Goal: Information Seeking & Learning: Learn about a topic

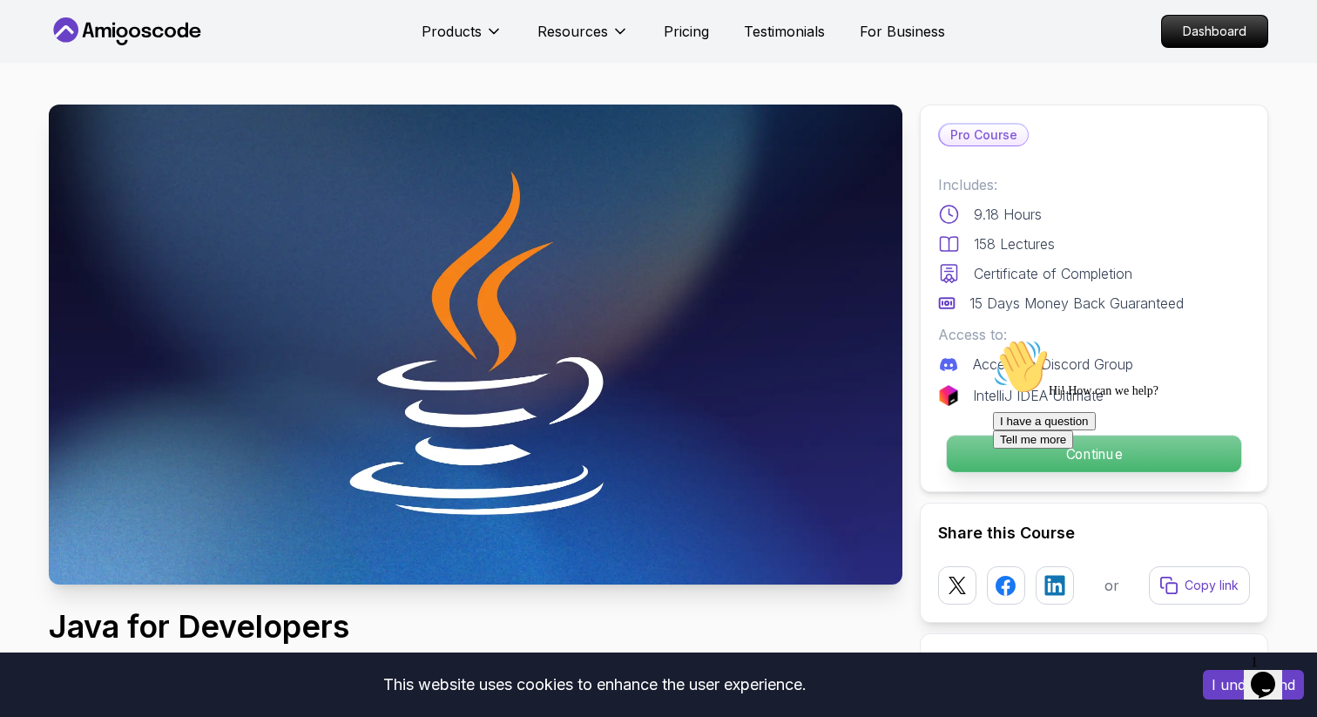
click at [975, 452] on p "Continue" at bounding box center [1094, 454] width 294 height 37
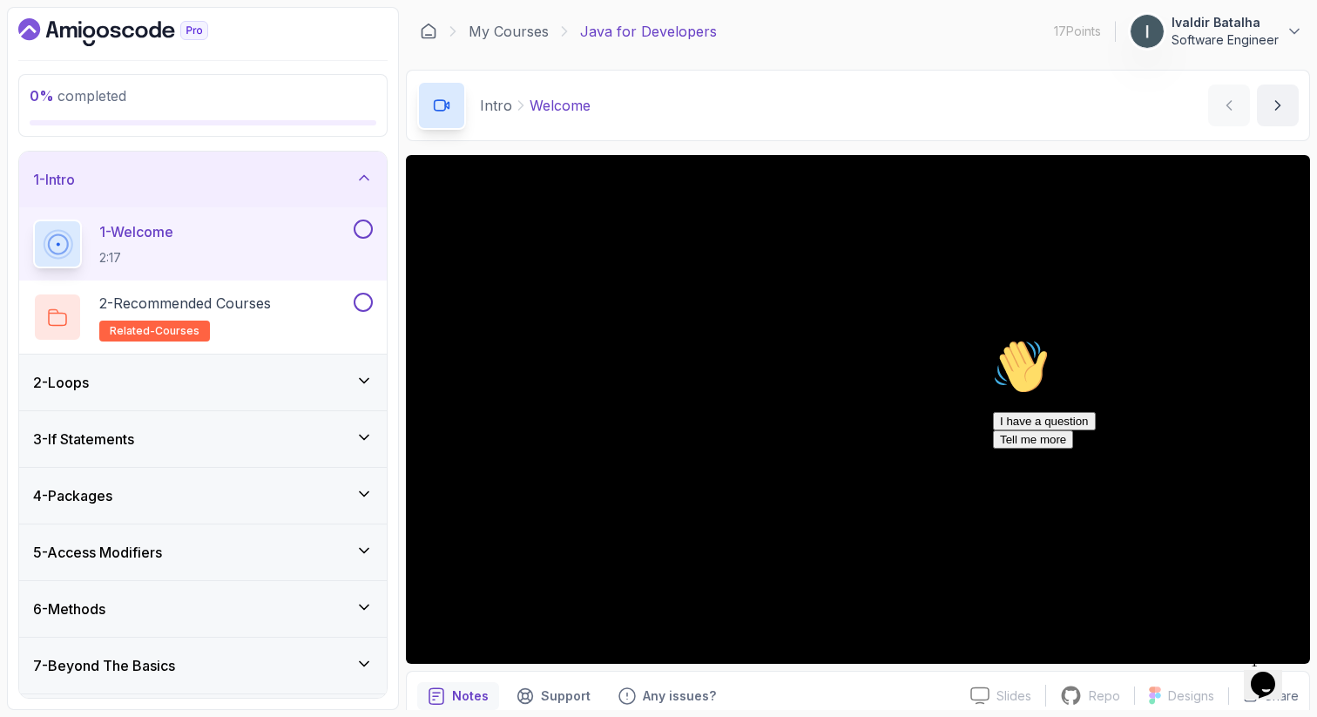
click at [1122, 449] on div "I have a question Tell me more" at bounding box center [1150, 430] width 314 height 37
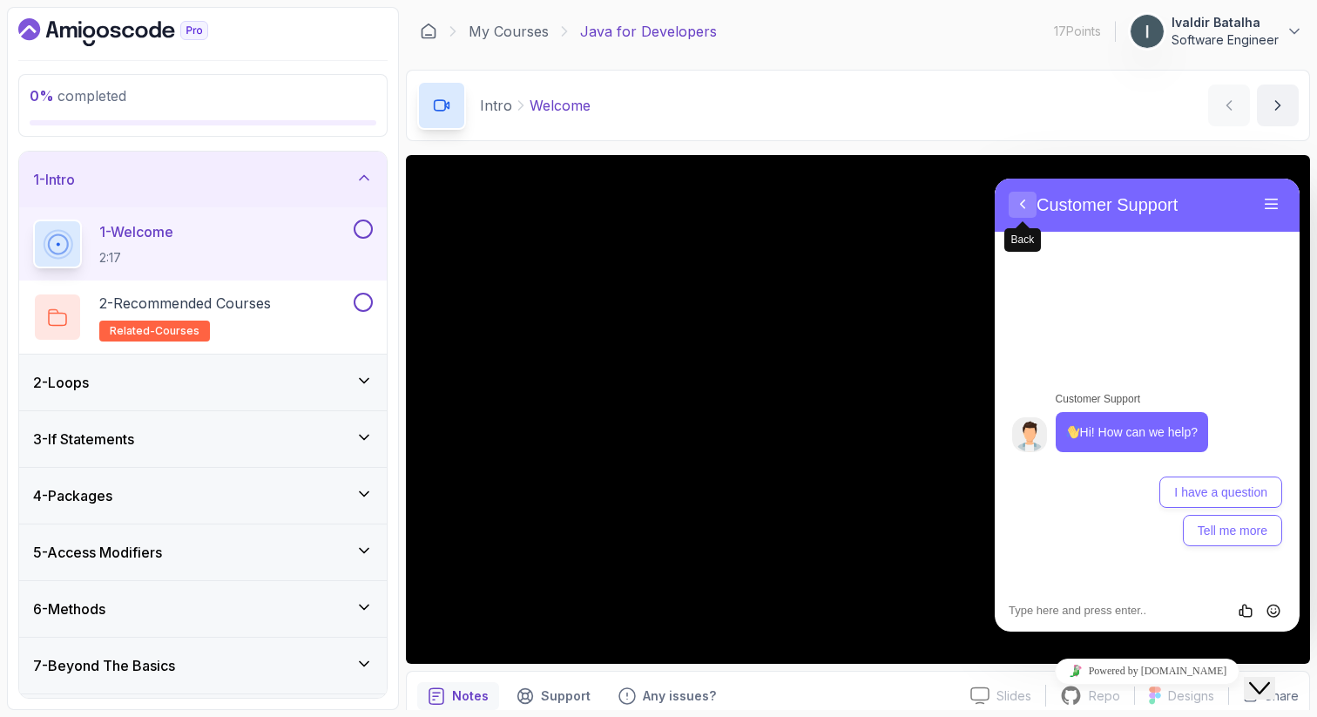
click at [1020, 207] on button "Back" at bounding box center [1023, 205] width 28 height 26
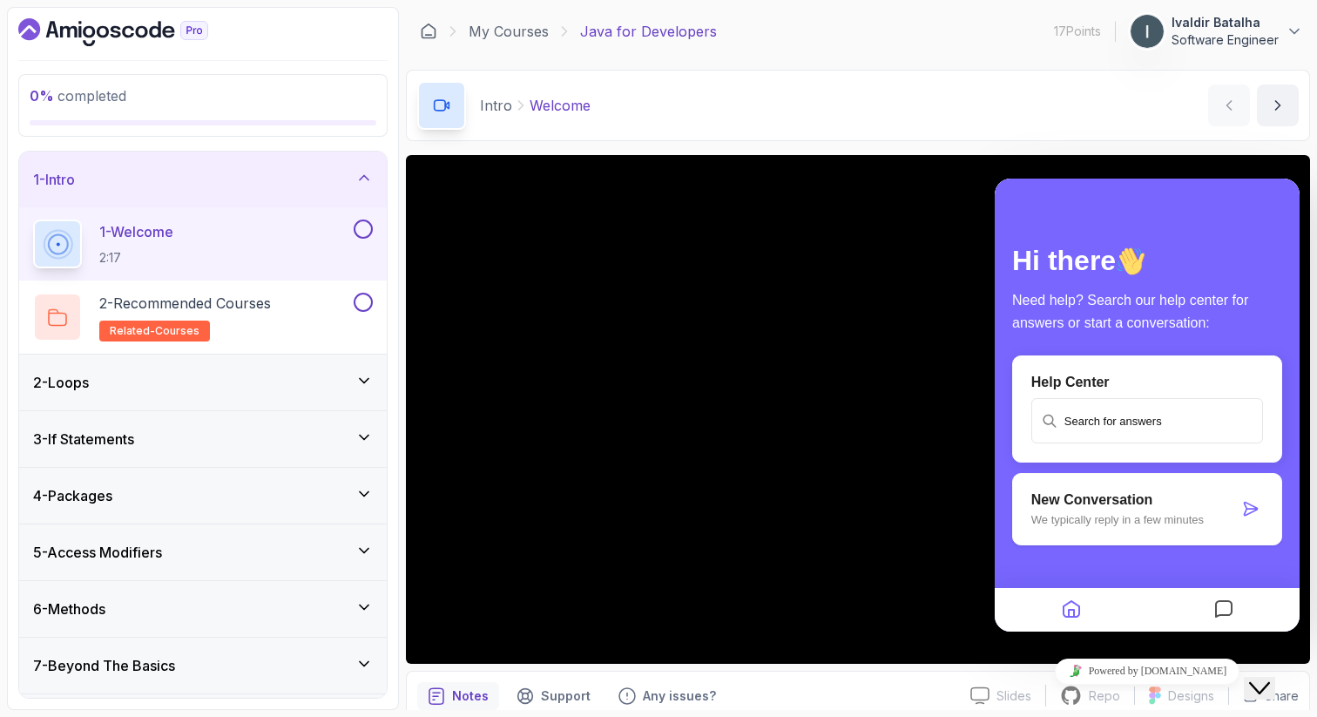
click at [1070, 600] on icon "Home" at bounding box center [1071, 610] width 21 height 34
click at [1008, 188] on div at bounding box center [1147, 185] width 305 height 14
click at [1206, 604] on div at bounding box center [1223, 610] width 152 height 34
click at [1233, 611] on button "Messages" at bounding box center [1224, 610] width 30 height 34
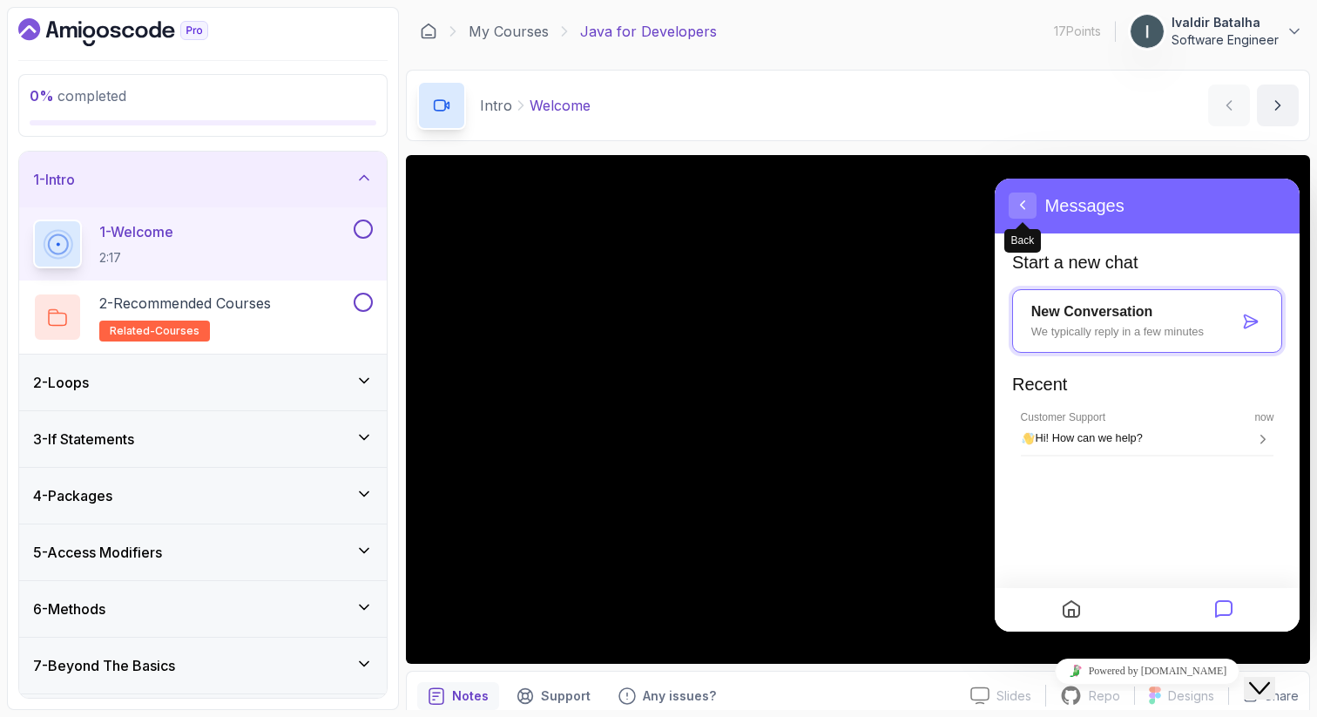
click at [1016, 212] on button "Back" at bounding box center [1023, 205] width 28 height 26
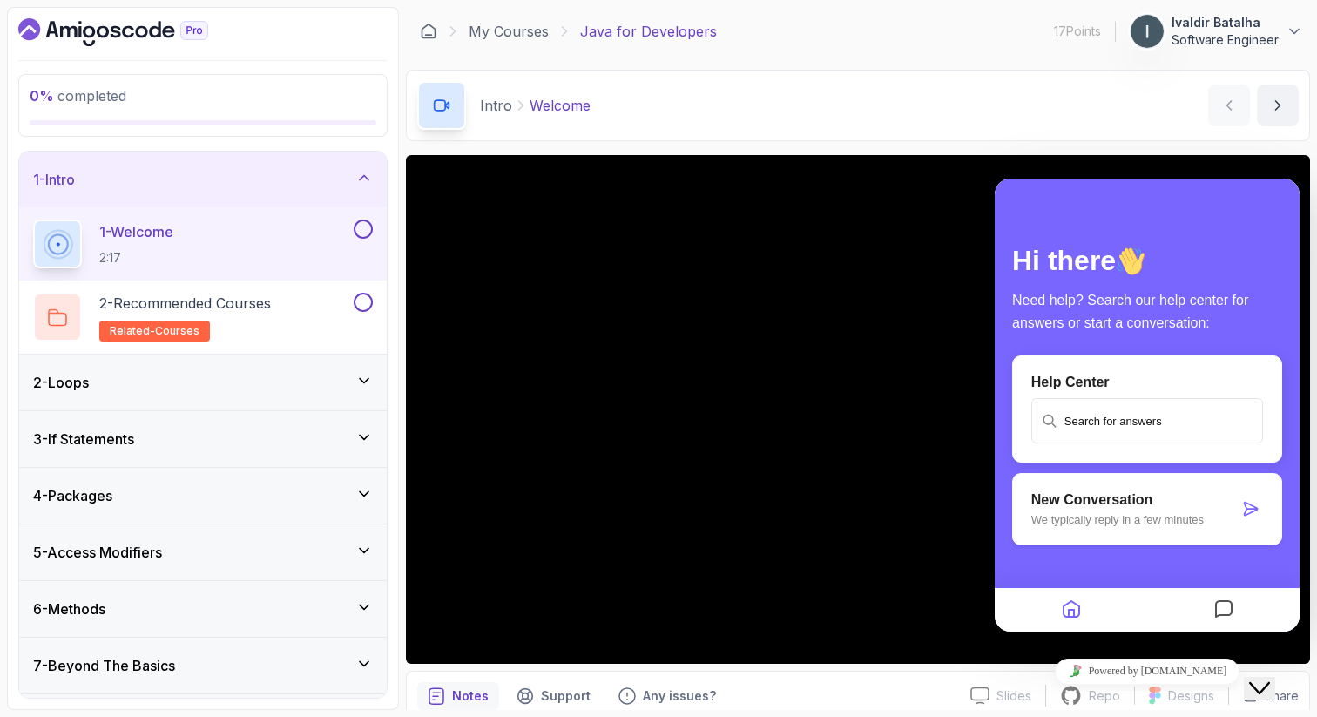
click at [1265, 678] on icon "Close Chat This icon closes the chat window." at bounding box center [1259, 688] width 21 height 21
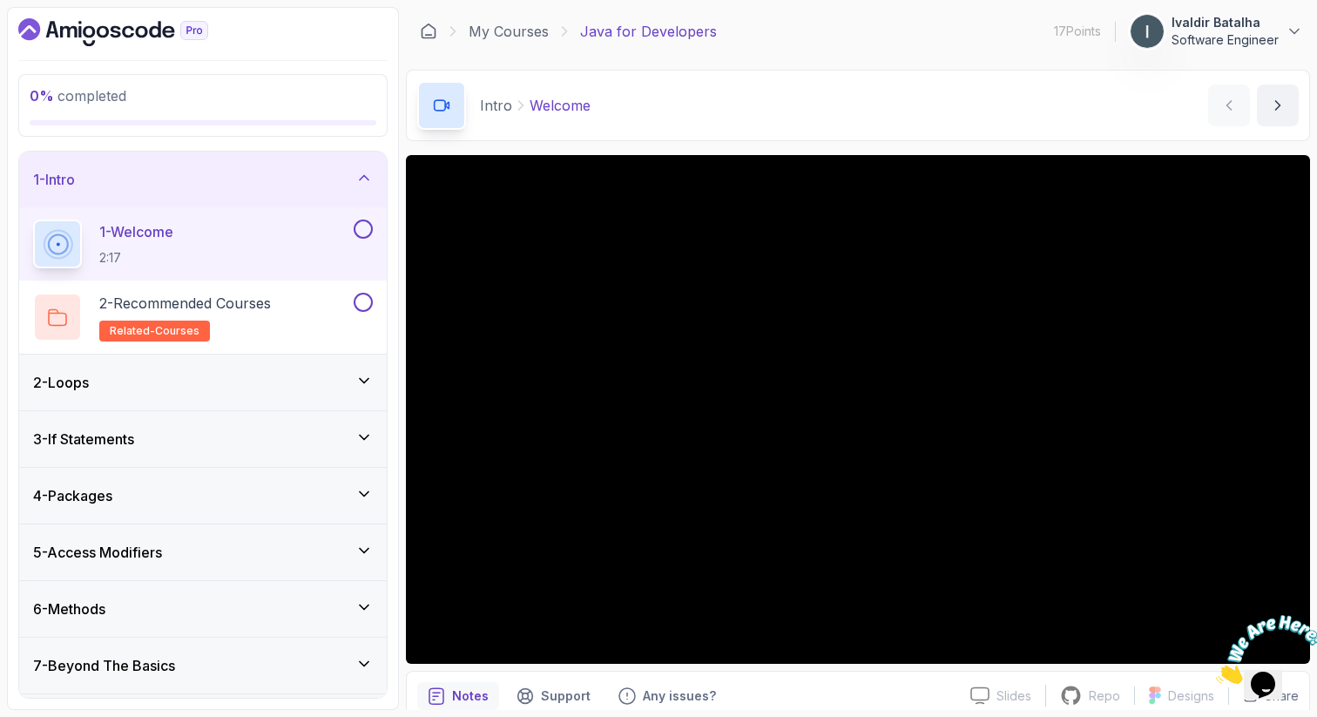
scroll to position [75, 0]
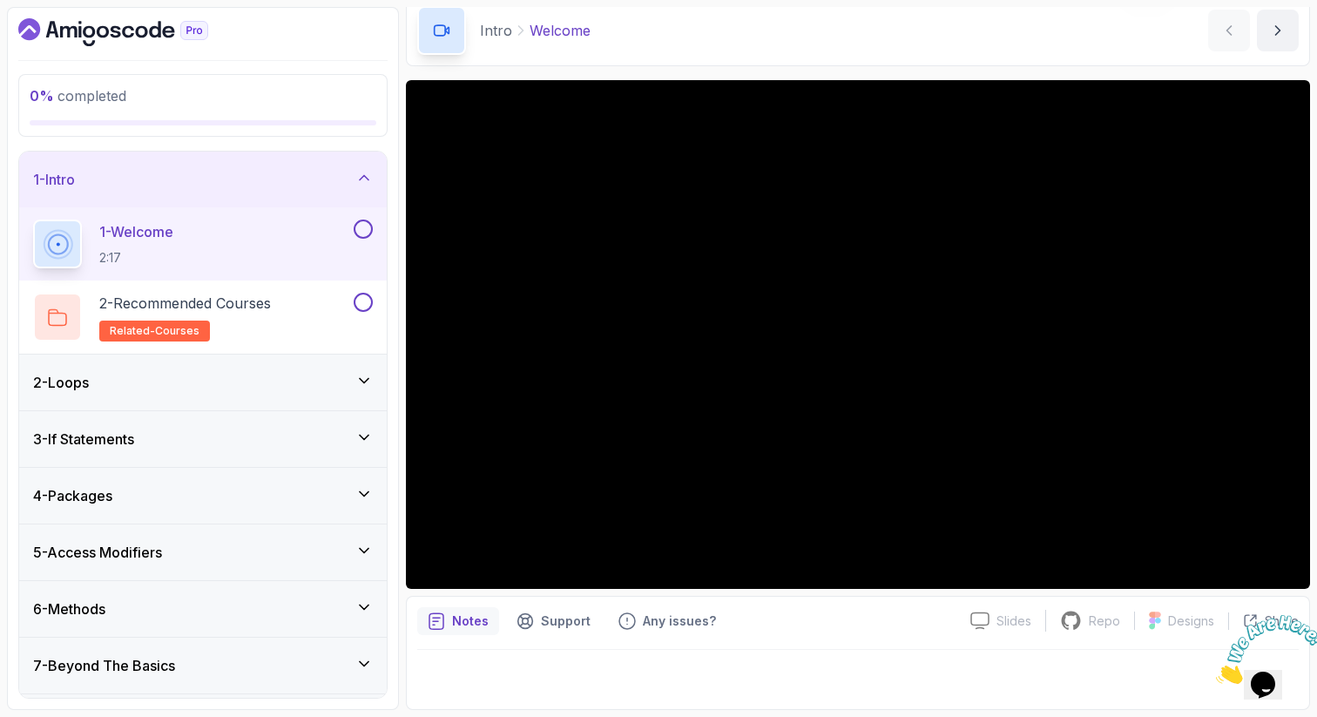
click at [966, 58] on div "Intro Welcome Welcome by [PERSON_NAME]" at bounding box center [858, 30] width 904 height 71
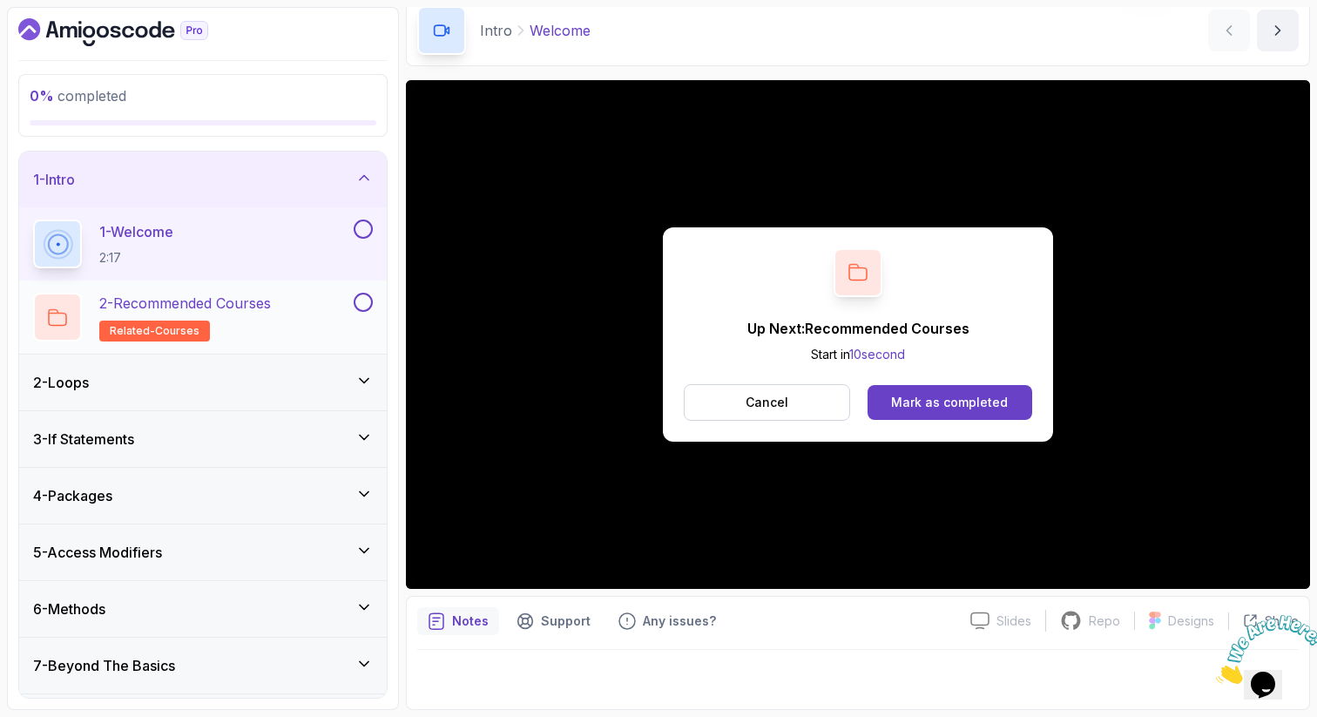
click at [294, 298] on div "2 - Recommended Courses related-courses" at bounding box center [191, 317] width 317 height 49
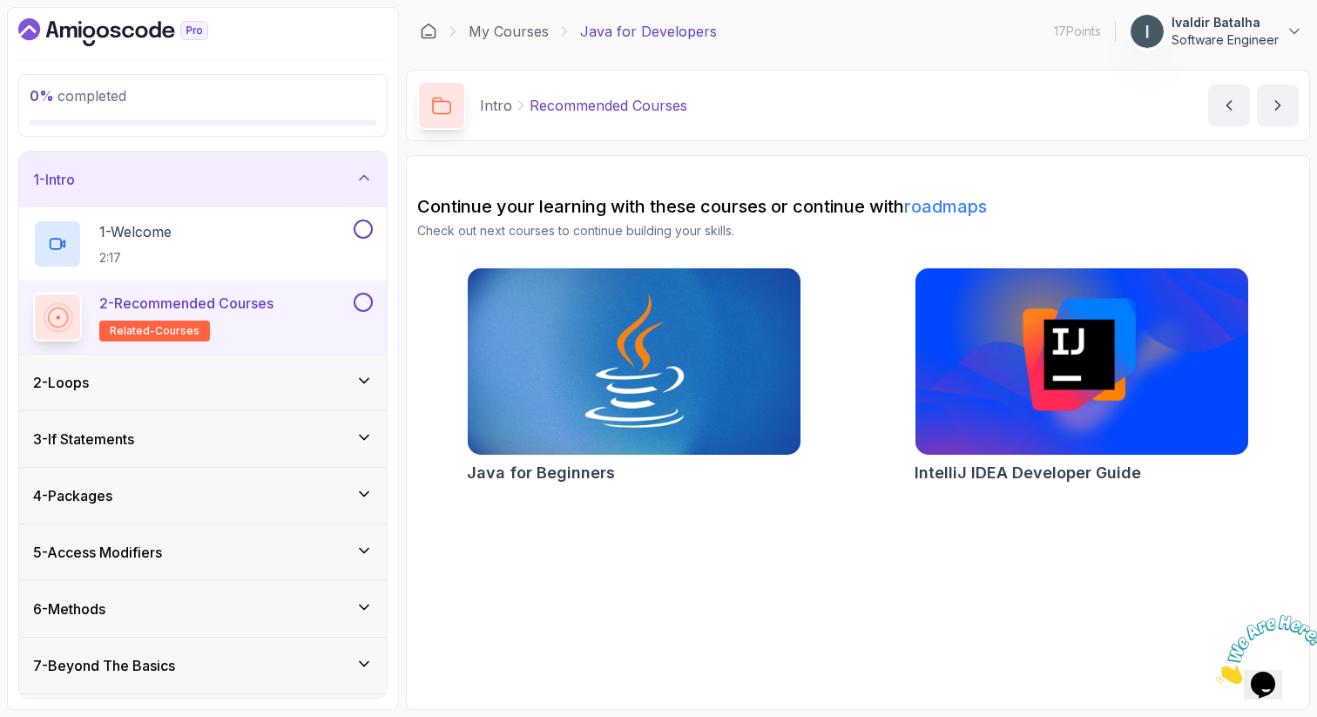
click at [189, 384] on div "2 - Loops" at bounding box center [203, 382] width 340 height 21
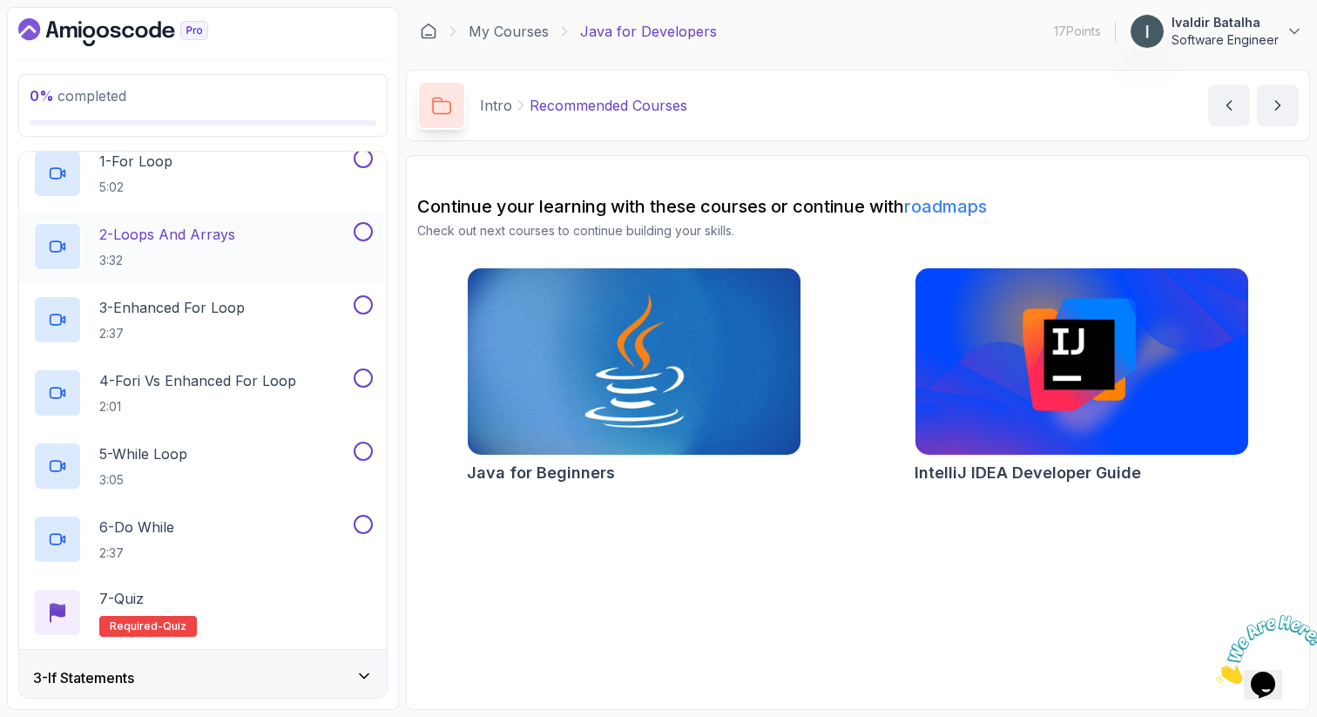
scroll to position [126, 0]
